Goal: Information Seeking & Learning: Learn about a topic

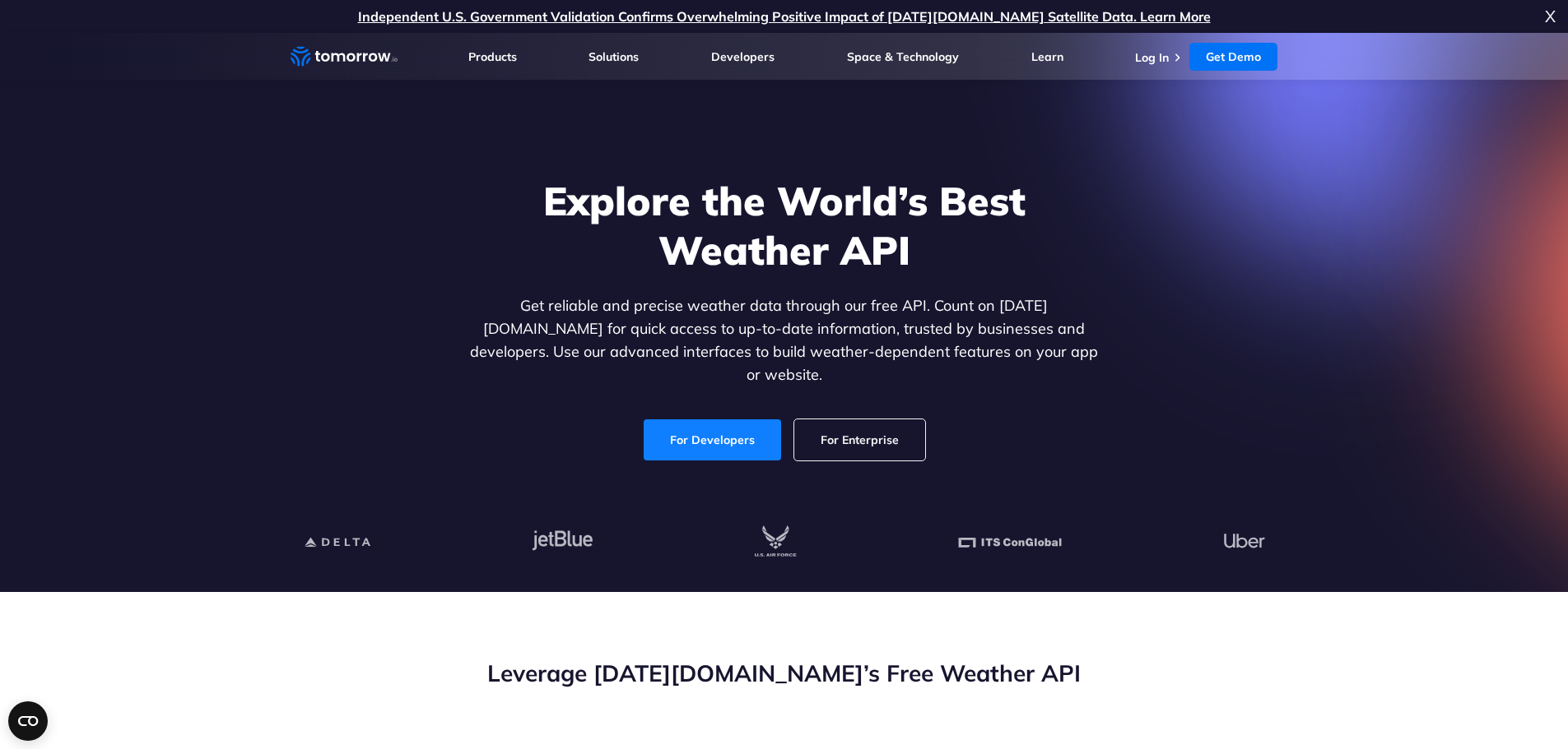
click at [725, 428] on link "For Developers" at bounding box center [712, 440] width 138 height 41
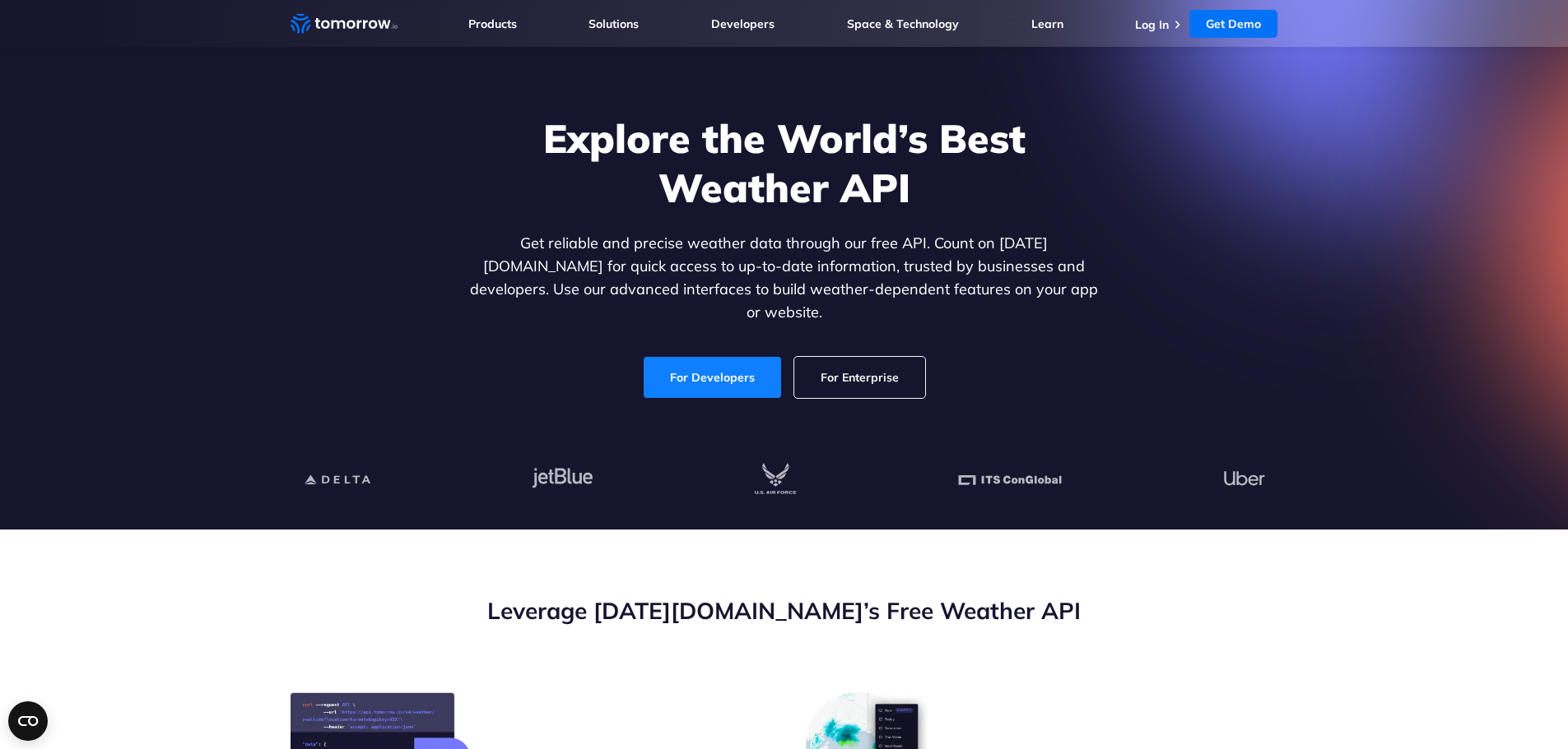
scroll to position [195, 0]
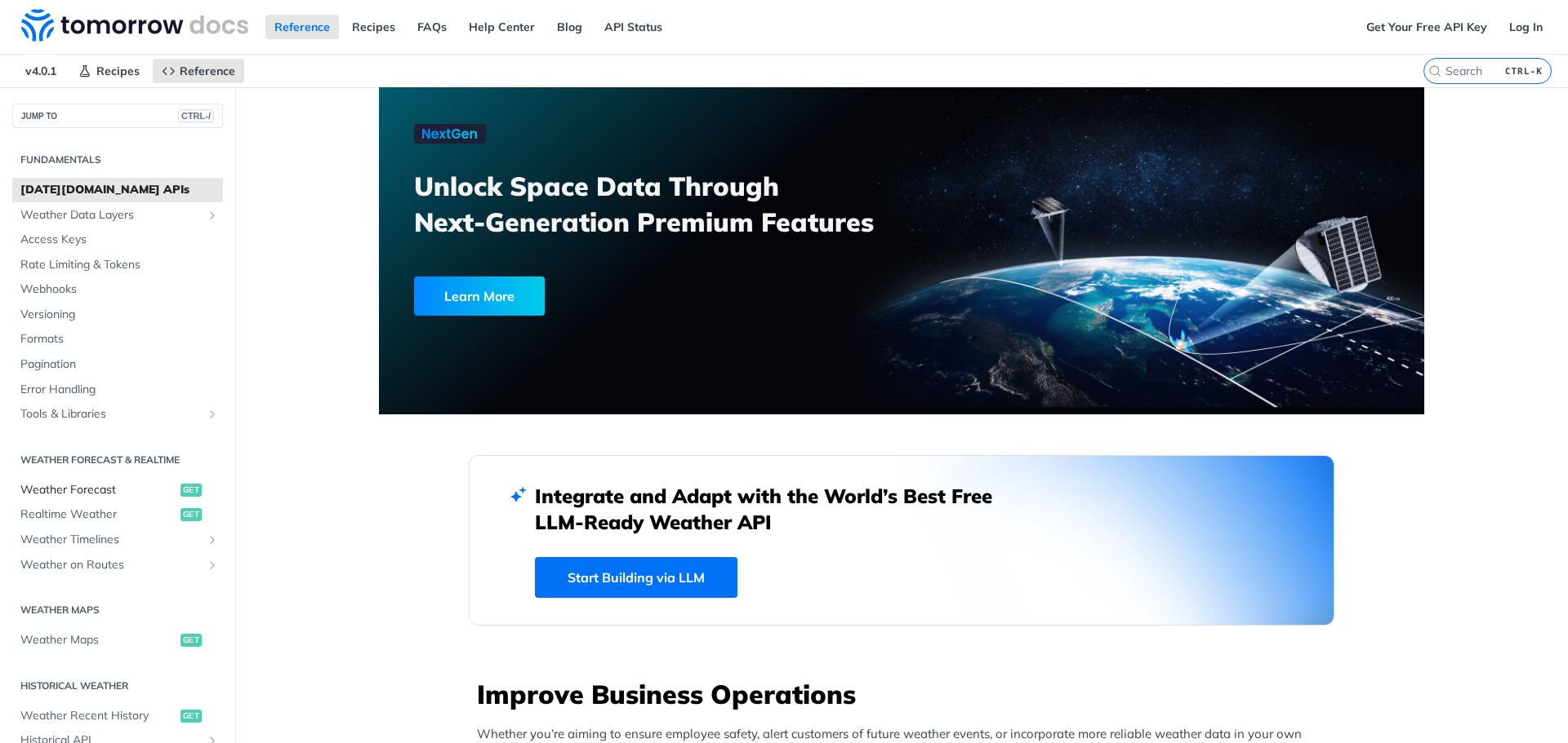
click at [92, 486] on span "Weather Forecast" at bounding box center [99, 490] width 156 height 16
click at [1442, 40] on div "Get Your Free API Key Log In" at bounding box center [1462, 26] width 211 height 54
click at [1438, 31] on link "Get Your Free API Key" at bounding box center [1426, 27] width 139 height 24
click at [1375, 38] on link "Get Your Free API Key" at bounding box center [1426, 27] width 139 height 24
click at [612, 24] on link "API Status" at bounding box center [633, 27] width 76 height 24
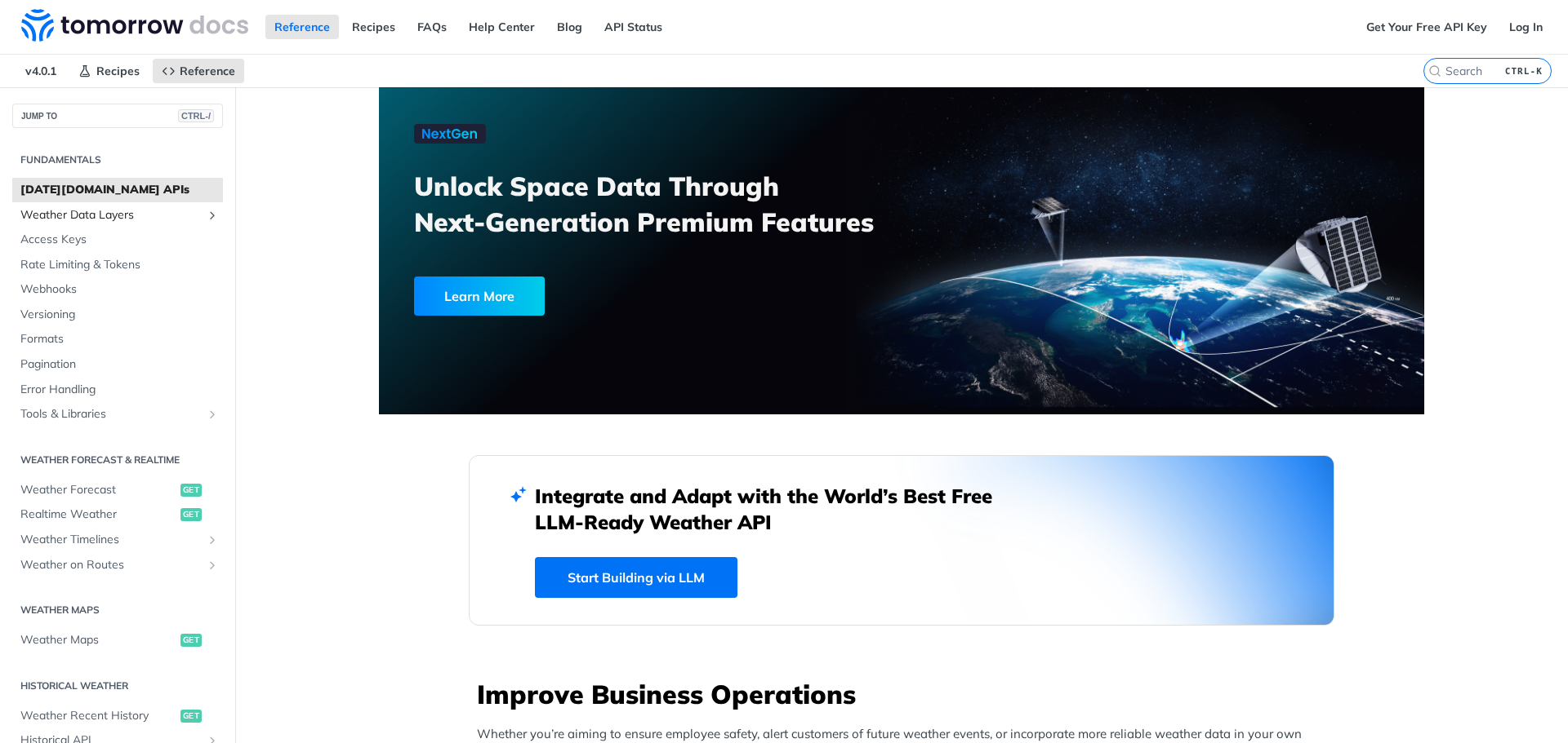
click at [127, 211] on span "Weather Data Layers" at bounding box center [111, 215] width 181 height 16
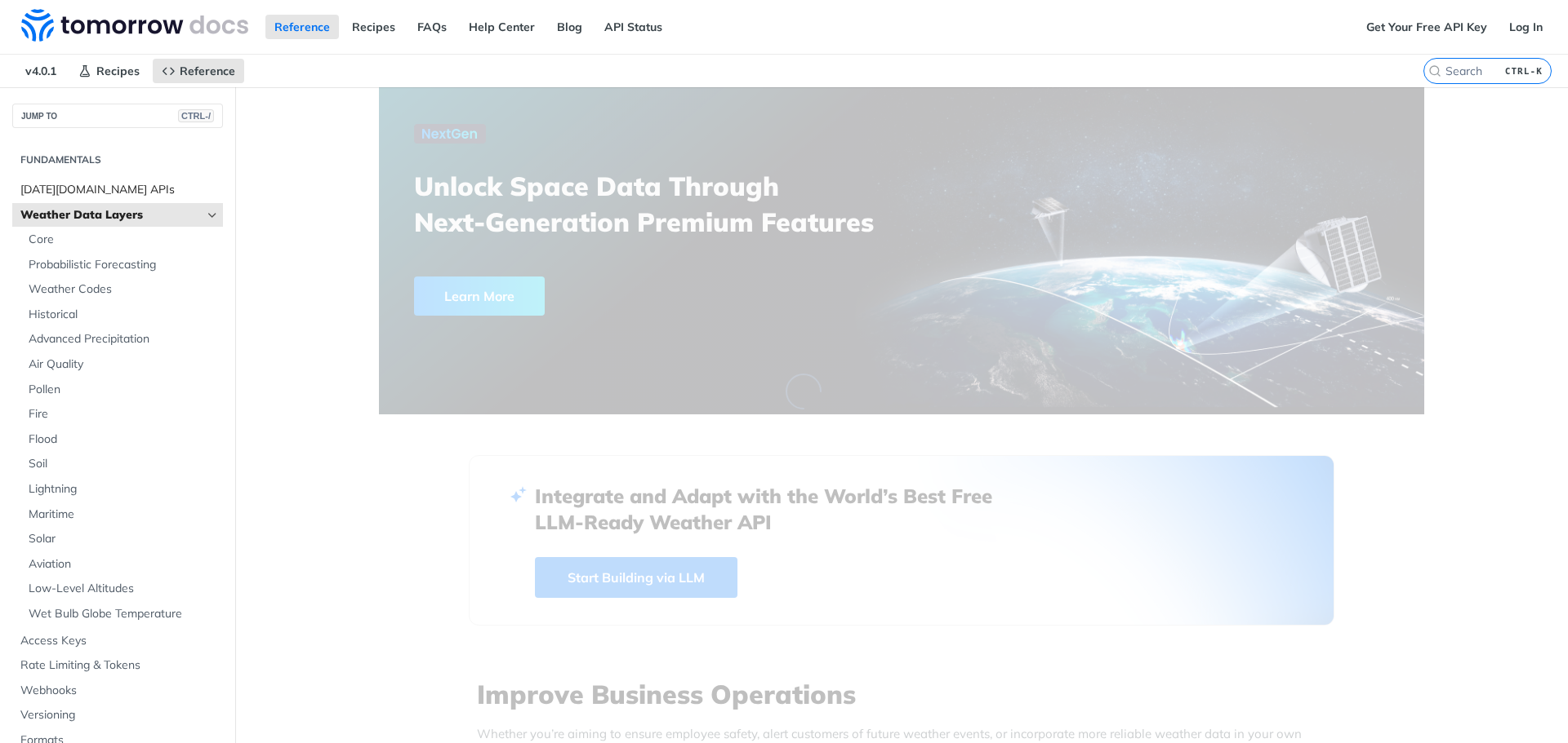
click at [155, 193] on span "[DATE][DOMAIN_NAME] APIs" at bounding box center [120, 189] width 199 height 16
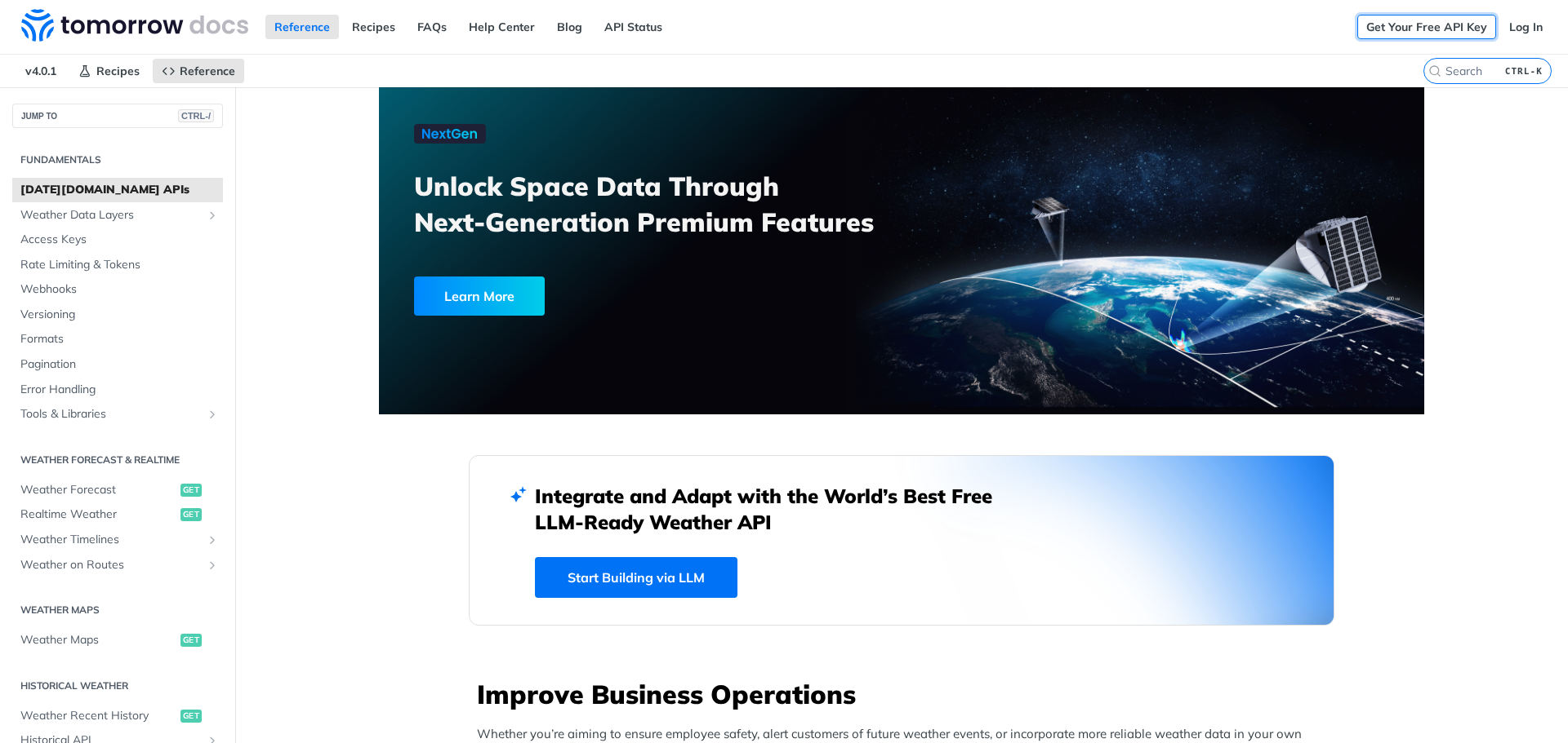
click at [1435, 25] on link "Get Your Free API Key" at bounding box center [1426, 27] width 139 height 24
click at [596, 27] on link "API Status" at bounding box center [633, 27] width 76 height 24
click at [172, 257] on span "Rate Limiting & Tokens" at bounding box center [120, 265] width 199 height 16
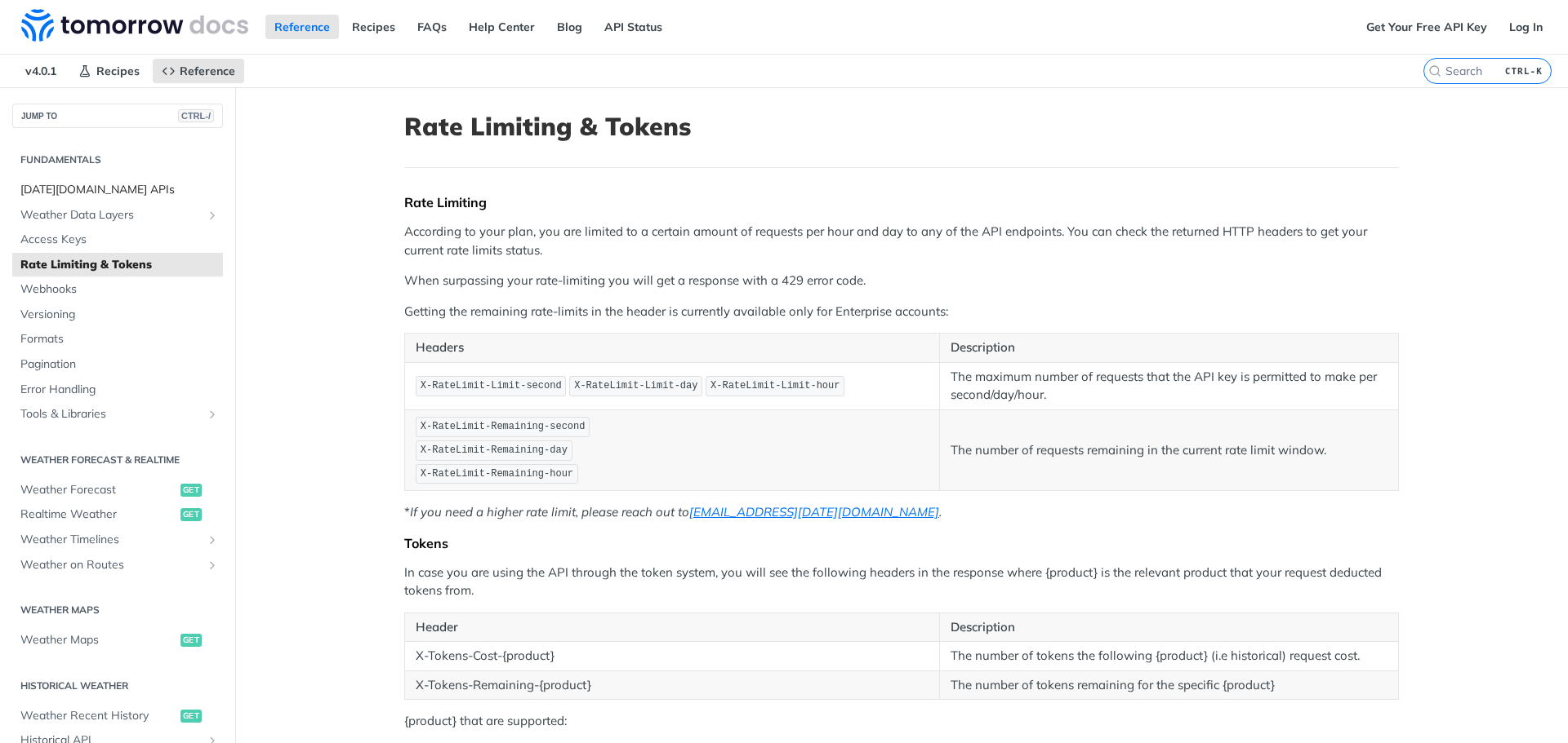
click at [134, 196] on span "[DATE][DOMAIN_NAME] APIs" at bounding box center [120, 189] width 199 height 16
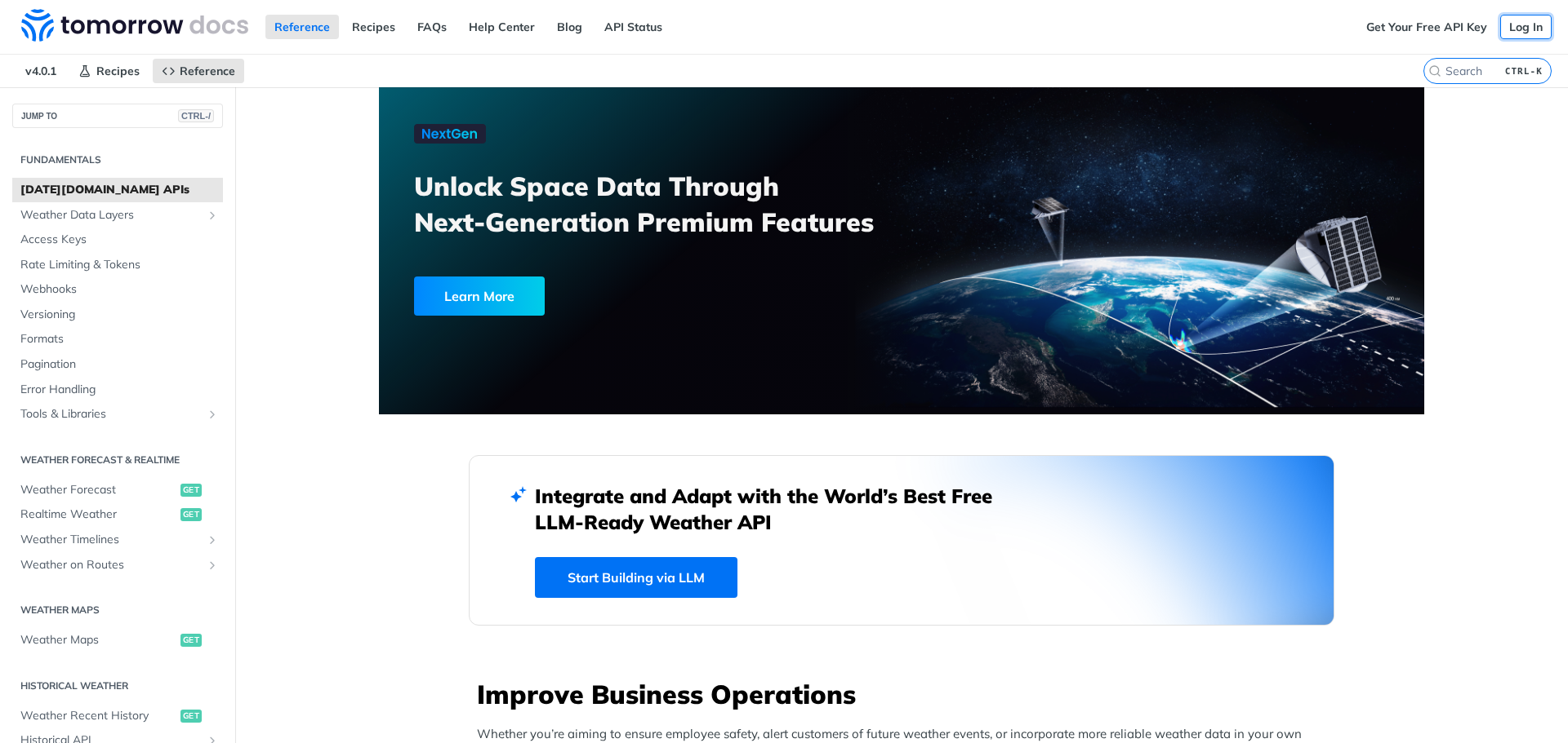
click at [1512, 30] on link "Log In" at bounding box center [1526, 27] width 52 height 24
